Goal: Navigation & Orientation: Find specific page/section

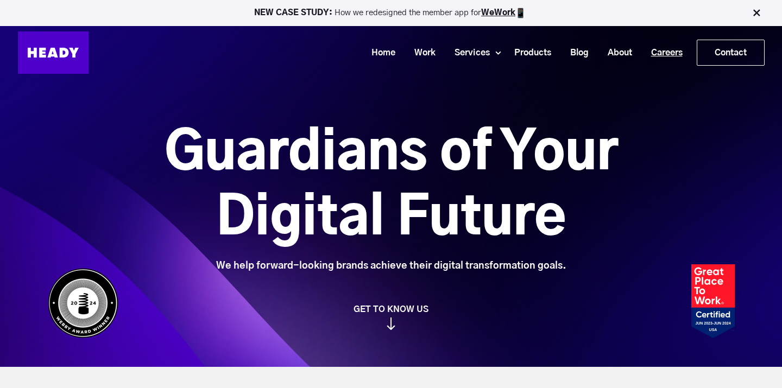
click at [650, 57] on link "Careers" at bounding box center [663, 53] width 51 height 20
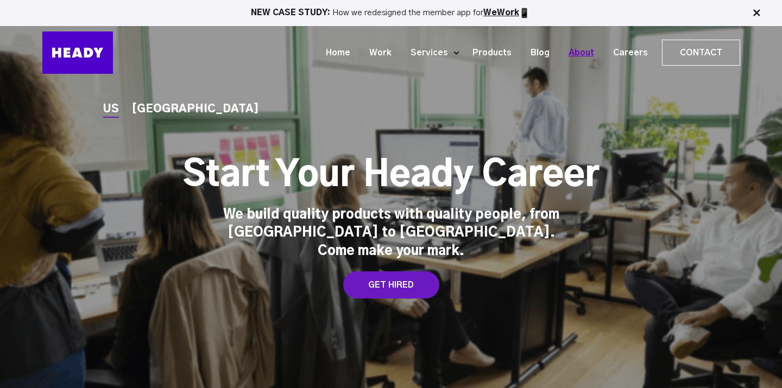
click at [573, 47] on link "About" at bounding box center [577, 53] width 45 height 20
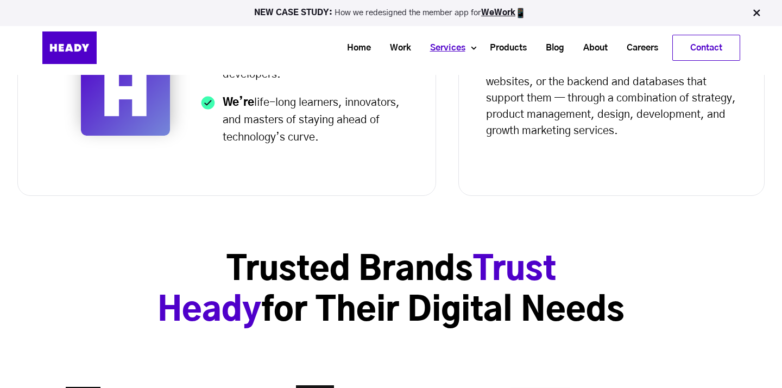
scroll to position [490, 0]
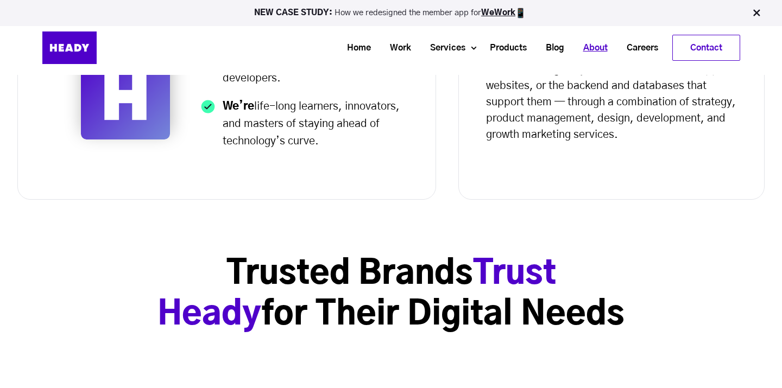
click at [589, 46] on link "About" at bounding box center [591, 48] width 43 height 20
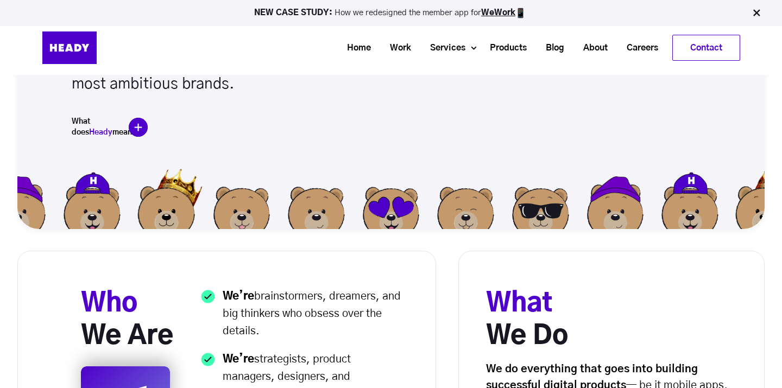
scroll to position [142, 0]
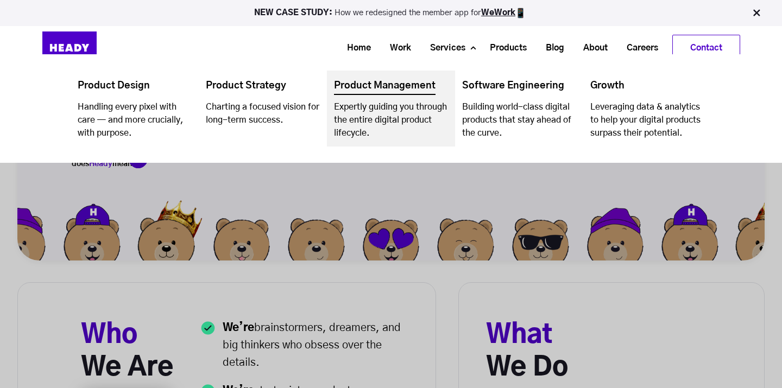
click at [354, 91] on link "Navigation Menu" at bounding box center [391, 109] width 128 height 76
